Goal: Check status: Check status

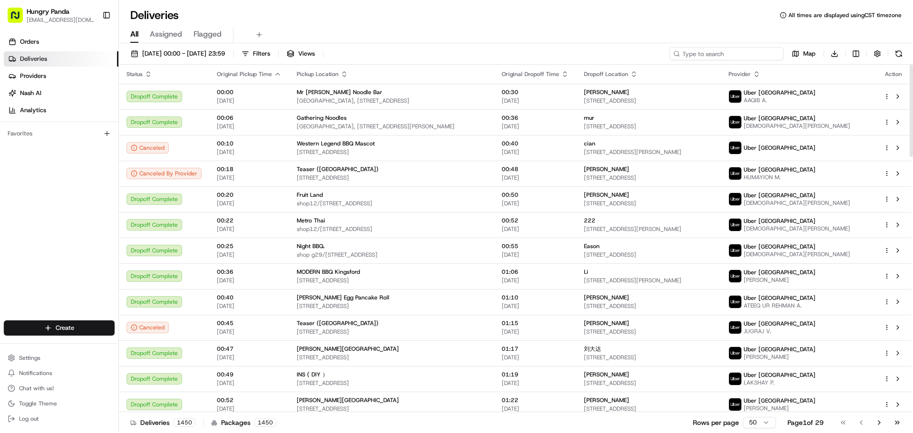
click at [738, 55] on input at bounding box center [727, 53] width 114 height 13
paste input "101362856595679208369"
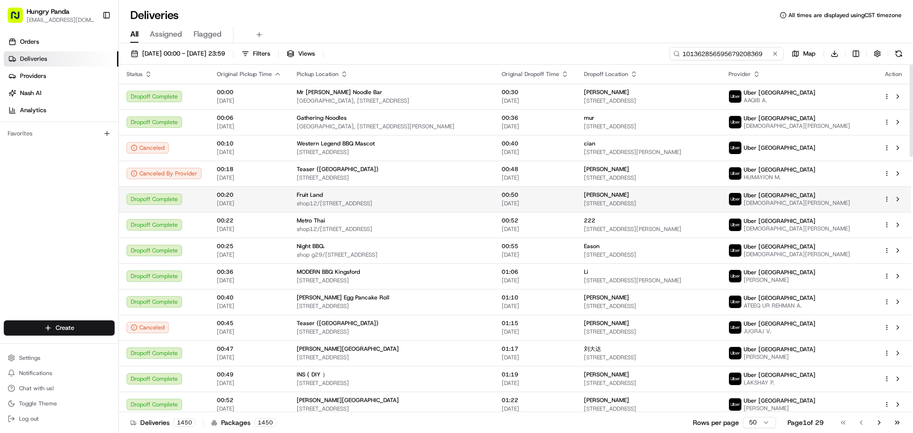
type input "101362856595679208369"
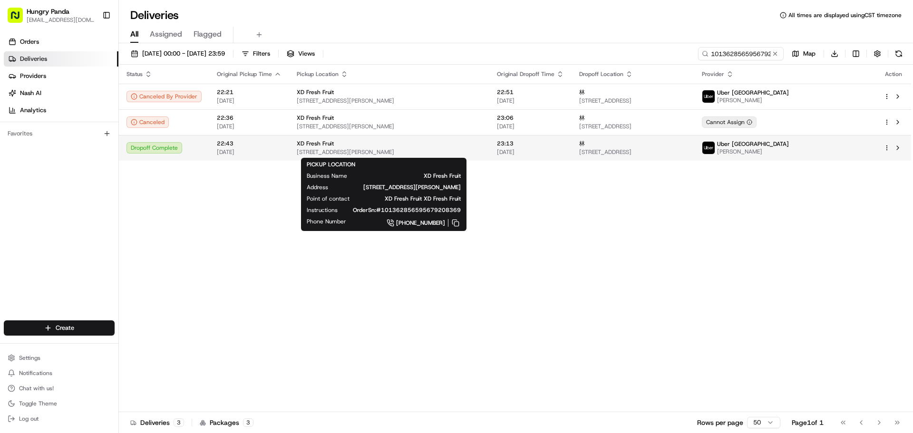
click at [363, 151] on span "[STREET_ADDRESS][PERSON_NAME]" at bounding box center [389, 152] width 185 height 8
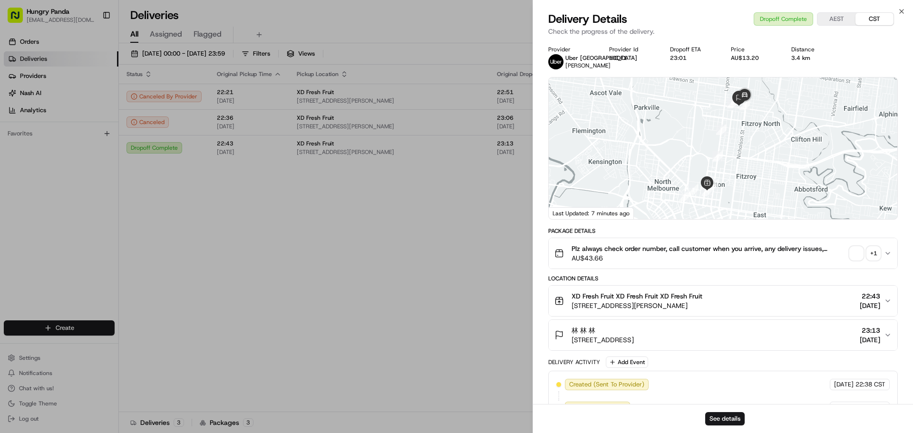
click at [862, 252] on span "button" at bounding box center [856, 253] width 13 height 13
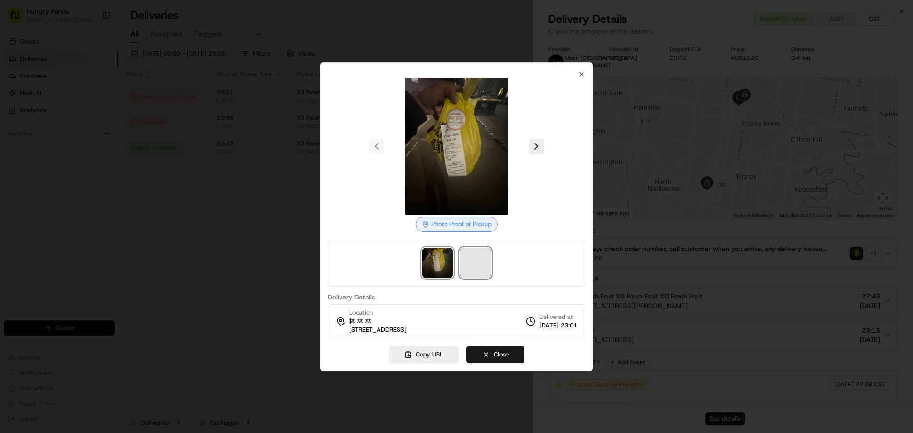
click at [478, 267] on span at bounding box center [475, 263] width 30 height 30
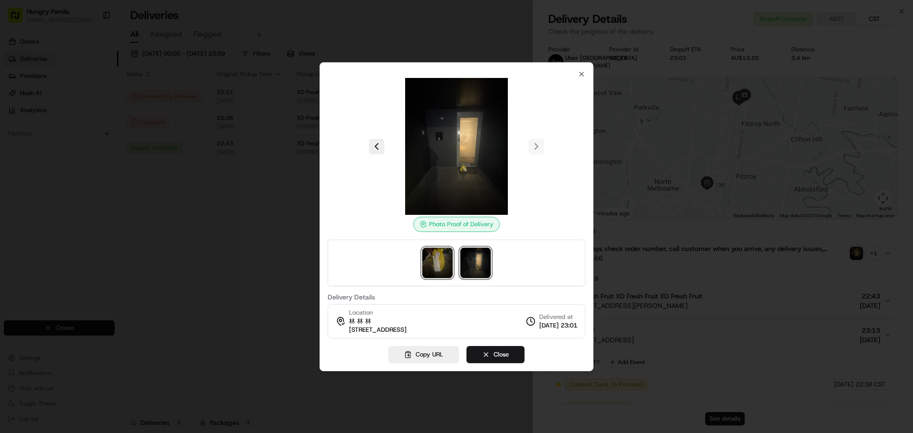
click at [435, 263] on img at bounding box center [437, 263] width 30 height 30
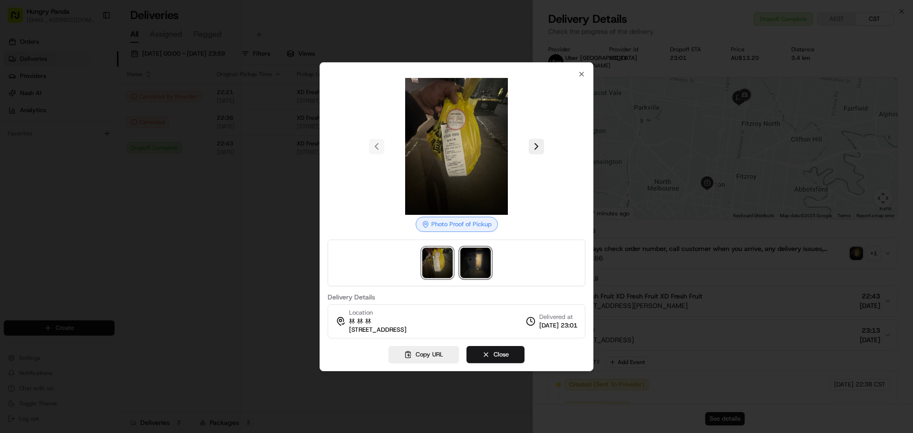
click at [478, 263] on img at bounding box center [475, 263] width 30 height 30
